Goal: Use online tool/utility: Utilize a website feature to perform a specific function

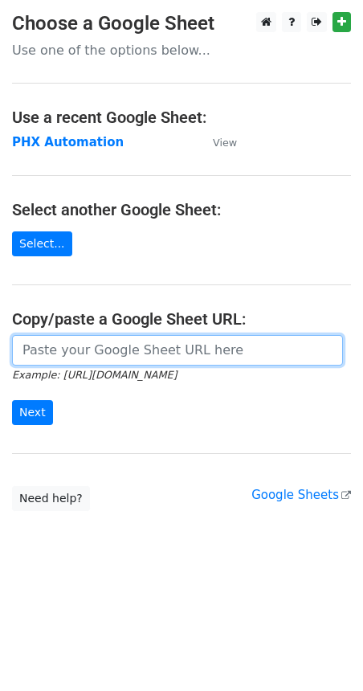
click at [79, 349] on input "url" at bounding box center [177, 350] width 331 height 31
paste input "[URL][DOMAIN_NAME]"
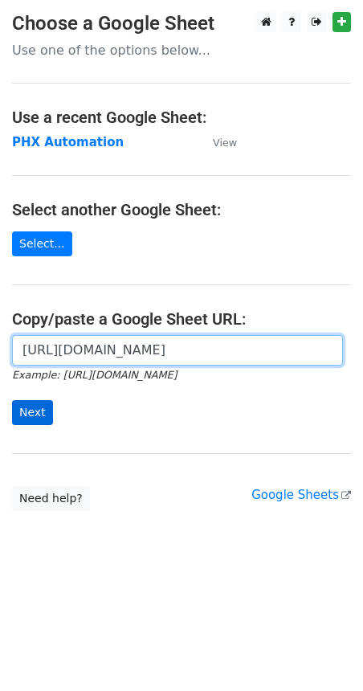
type input "[URL][DOMAIN_NAME]"
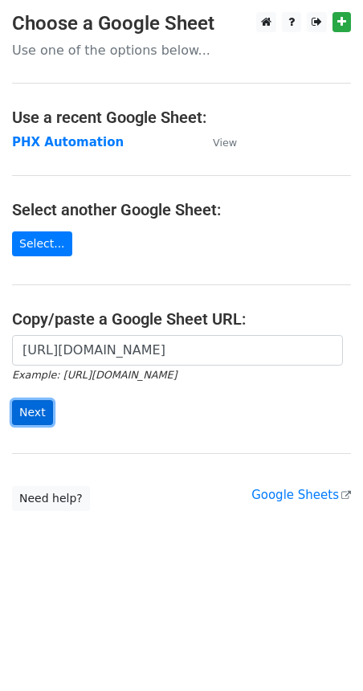
scroll to position [0, 0]
click at [35, 420] on input "Next" at bounding box center [32, 412] width 41 height 25
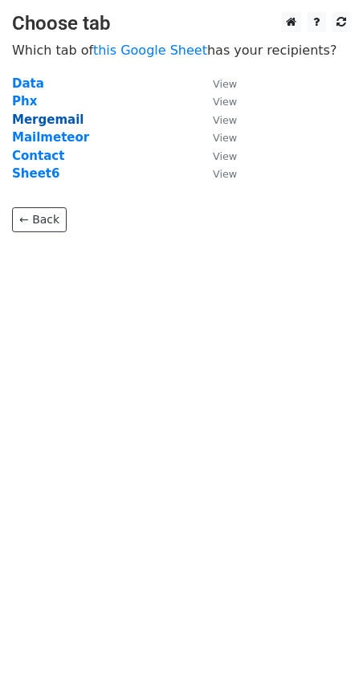
click at [50, 121] on strong "Mergemail" at bounding box center [48, 120] width 72 height 14
